Goal: Transaction & Acquisition: Purchase product/service

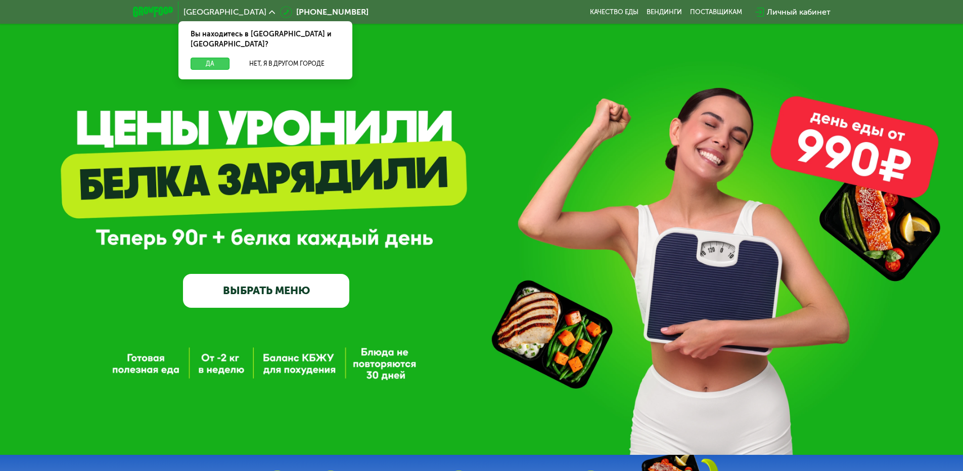
click at [203, 58] on button "Да" at bounding box center [210, 64] width 39 height 12
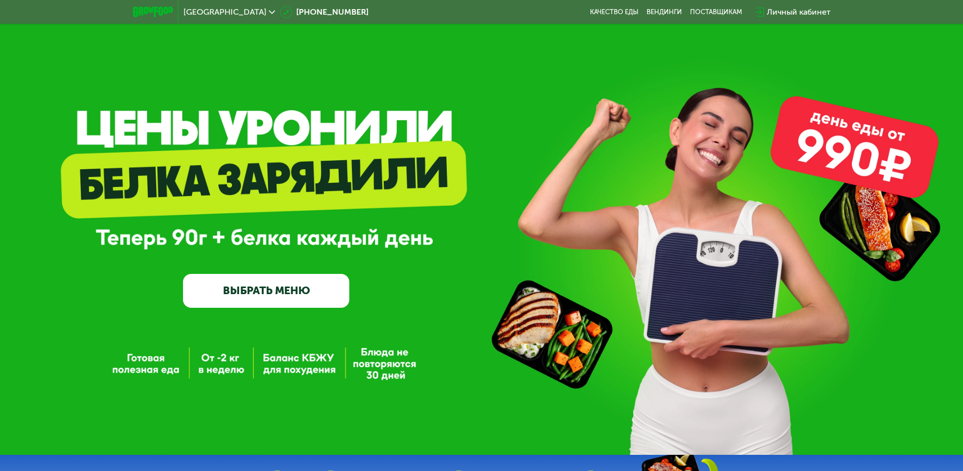
click at [303, 285] on link "ВЫБРАТЬ МЕНЮ" at bounding box center [266, 290] width 166 height 33
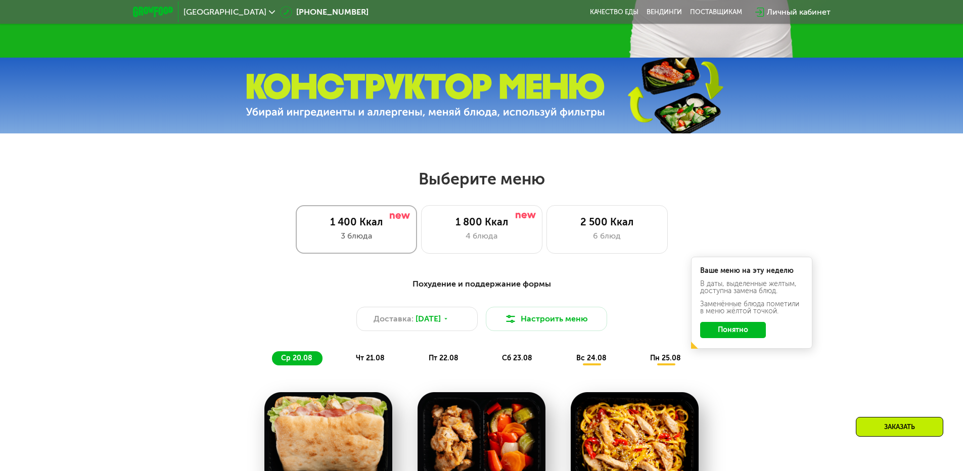
scroll to position [404, 0]
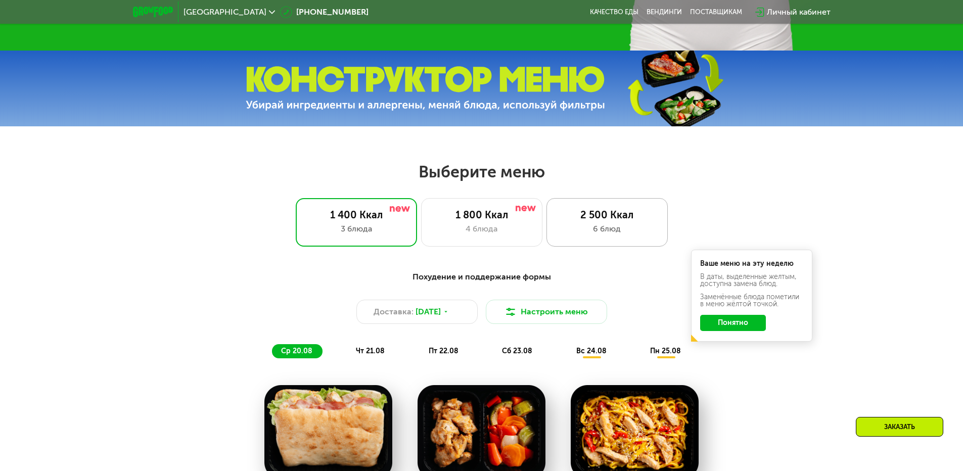
click at [609, 221] on div "2 500 Ккал" at bounding box center [607, 215] width 100 height 12
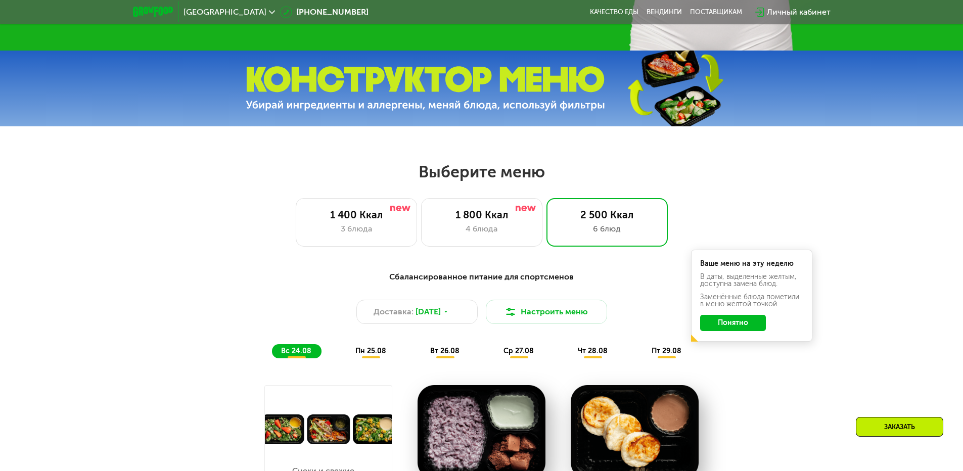
click at [742, 331] on button "Понятно" at bounding box center [733, 323] width 66 height 16
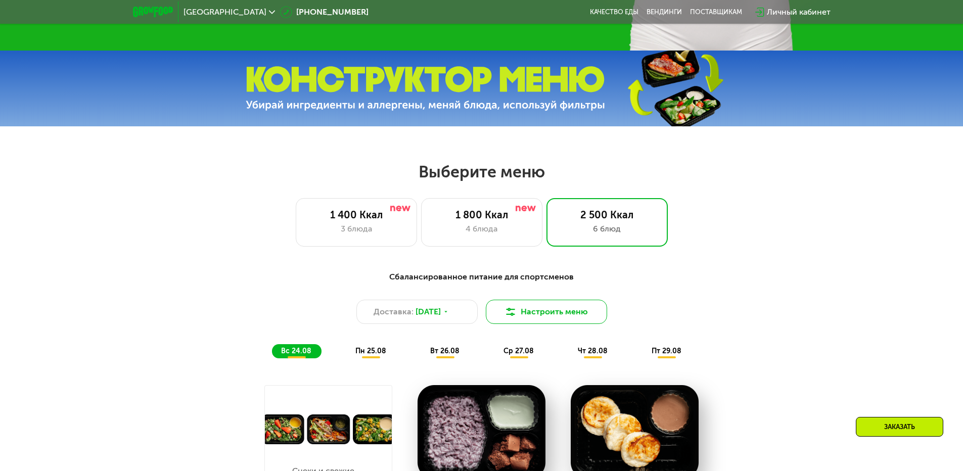
click at [577, 314] on button "Настроить меню" at bounding box center [546, 312] width 121 height 24
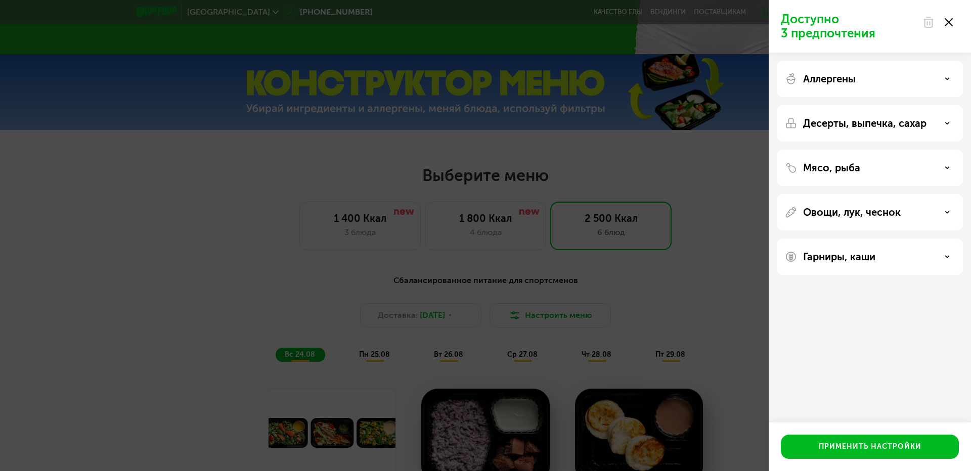
click at [951, 22] on icon at bounding box center [948, 22] width 8 height 8
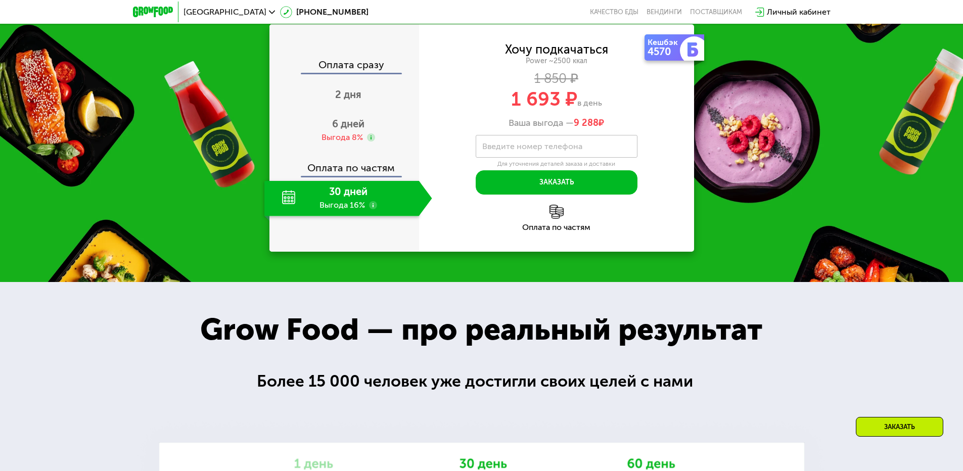
scroll to position [1264, 0]
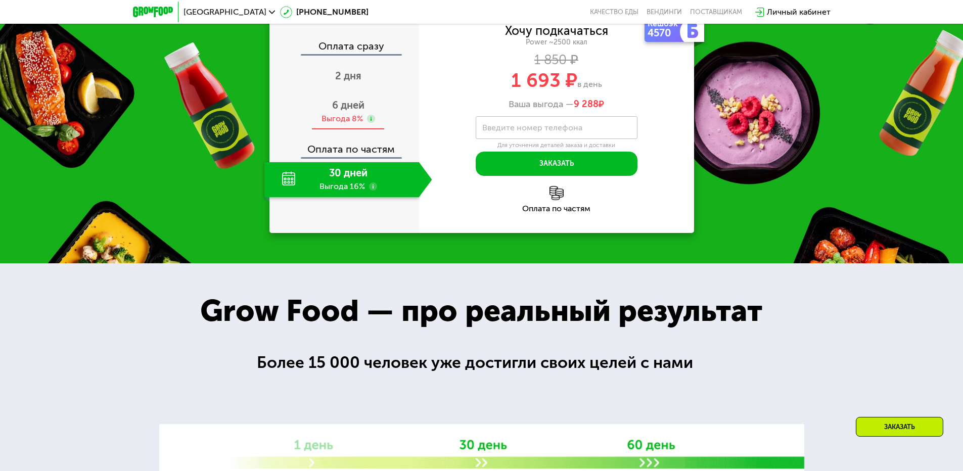
click at [355, 124] on div "Выгода 8%" at bounding box center [342, 118] width 41 height 11
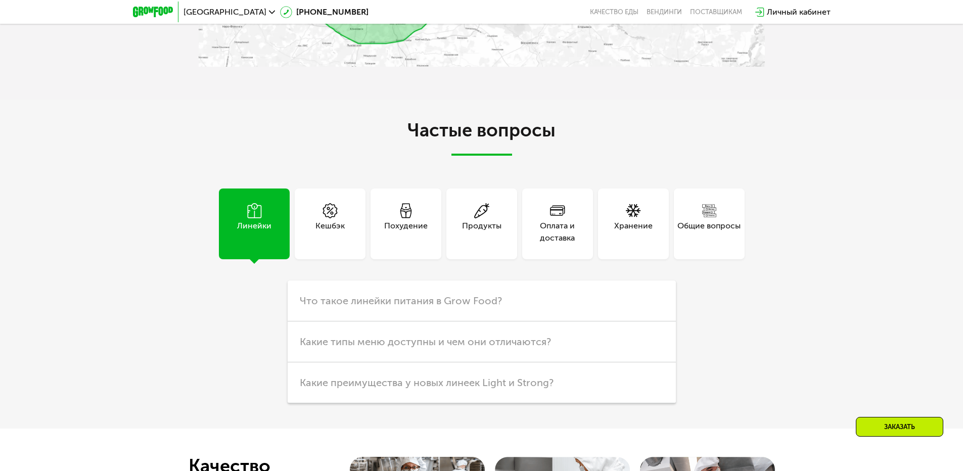
scroll to position [2781, 0]
